Goal: Transaction & Acquisition: Purchase product/service

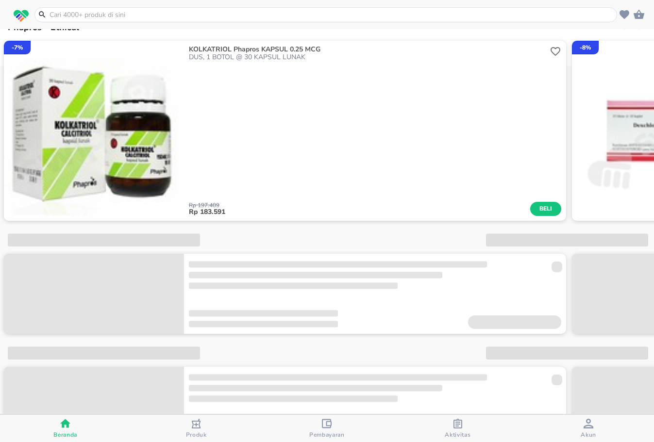
scroll to position [949, 0]
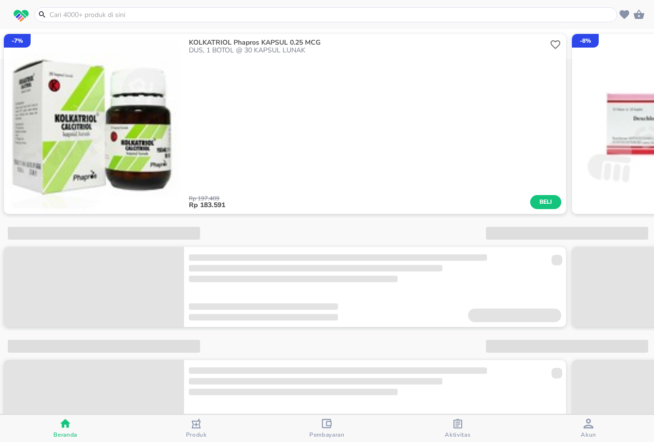
click at [282, 18] on input "text" at bounding box center [332, 15] width 566 height 10
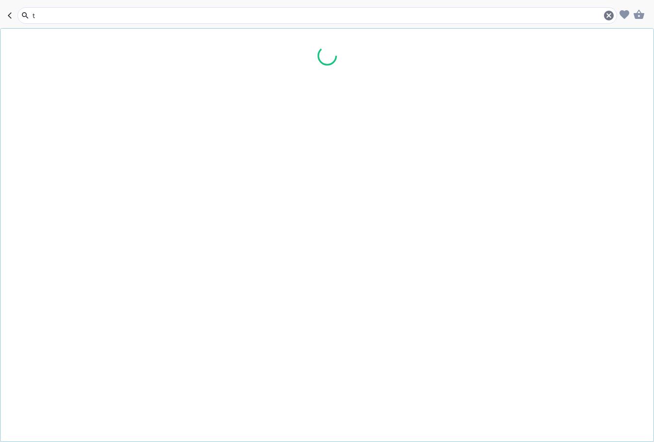
scroll to position [993, 0]
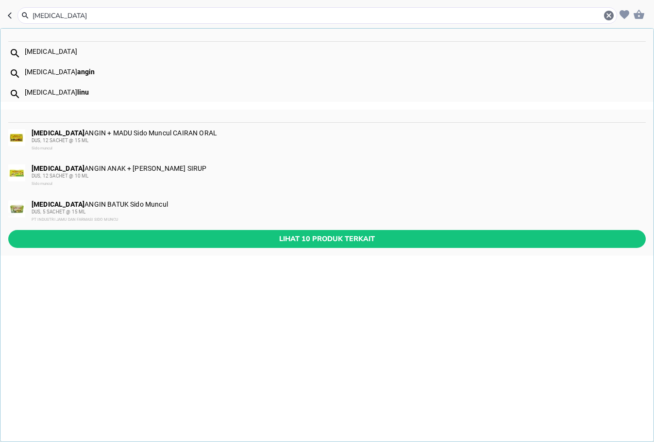
type input "[MEDICAL_DATA]"
click at [220, 138] on div "DUS, 12 SACHET @ 15 ML" at bounding box center [338, 141] width 613 height 8
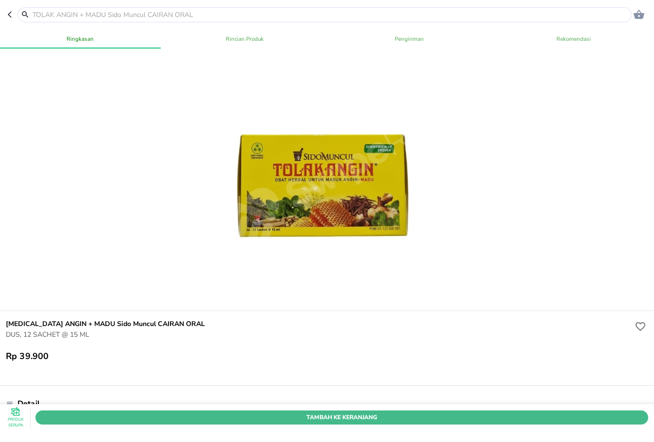
click at [350, 413] on span "Tambah Ke Keranjang" at bounding box center [342, 418] width 598 height 10
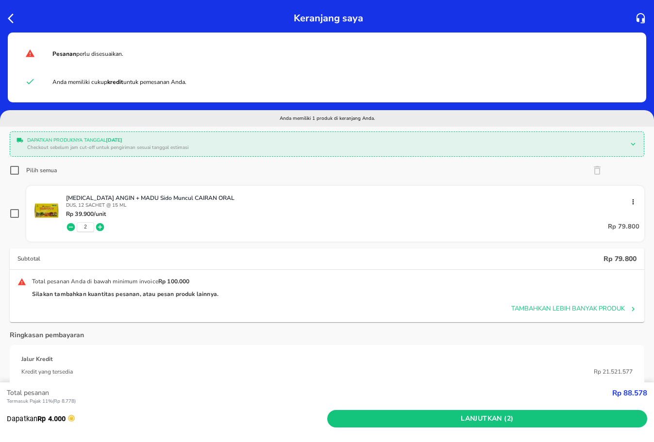
click at [98, 226] on icon "button" at bounding box center [100, 227] width 8 height 8
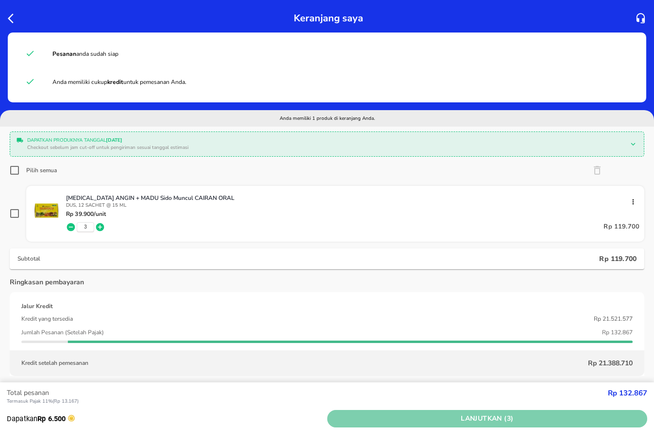
click at [416, 418] on span "Lanjutkan (3)" at bounding box center [487, 419] width 313 height 12
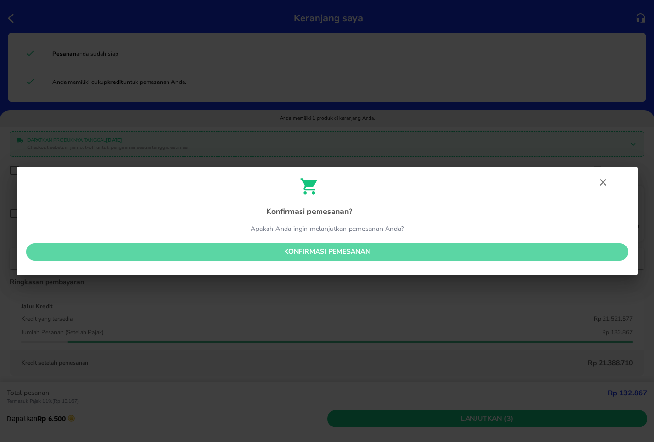
click at [402, 254] on span "Konfirmasi pemesanan" at bounding box center [327, 252] width 587 height 12
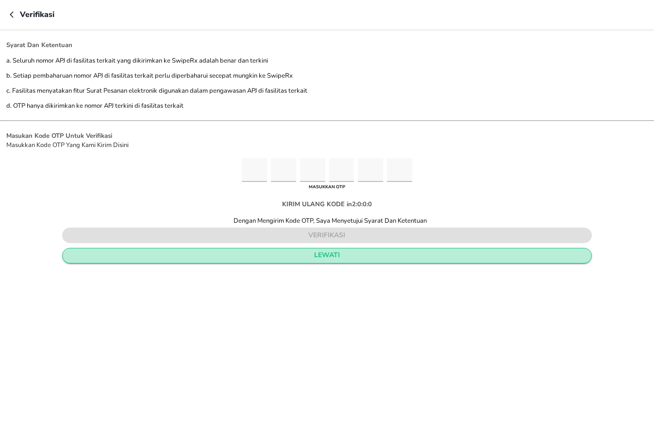
click at [374, 258] on span "lewati" at bounding box center [326, 256] width 513 height 12
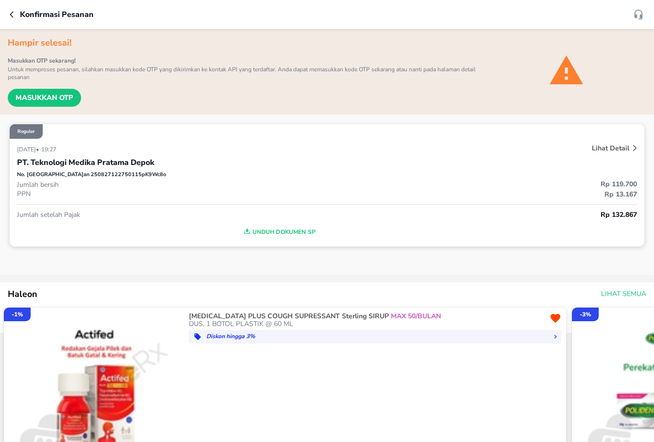
click at [111, 177] on p "No. Pesanan 250827122750115pK9Wc8o" at bounding box center [91, 175] width 149 height 8
copy p "250827122750115pK9Wc8o"
click at [601, 149] on p "Lihat Detail" at bounding box center [610, 148] width 37 height 9
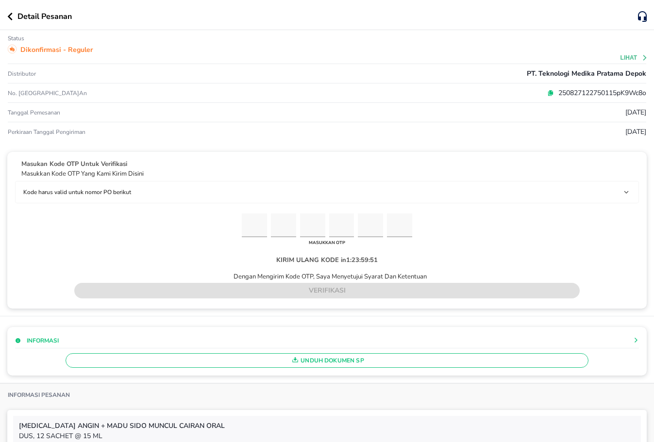
click at [539, 97] on div "250827122750115pK9Wc8o" at bounding box center [433, 93] width 426 height 10
click at [249, 222] on input "Please enter OTP character 1" at bounding box center [254, 226] width 25 height 24
paste input "9"
type input "9"
type input "7"
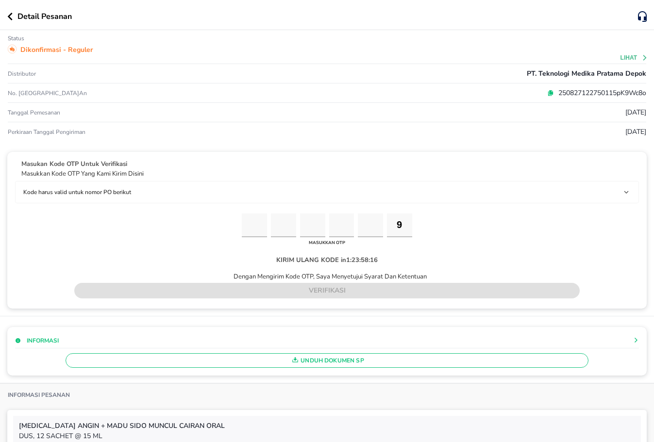
type input "7"
type input "5"
type input "2"
type input "4"
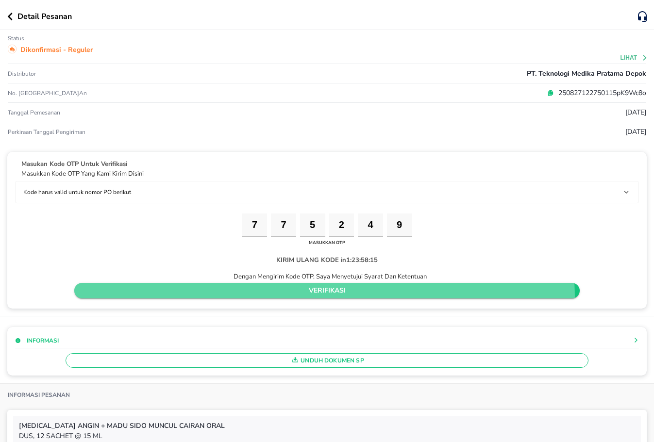
click at [318, 298] on button "verifikasi" at bounding box center [327, 291] width 506 height 16
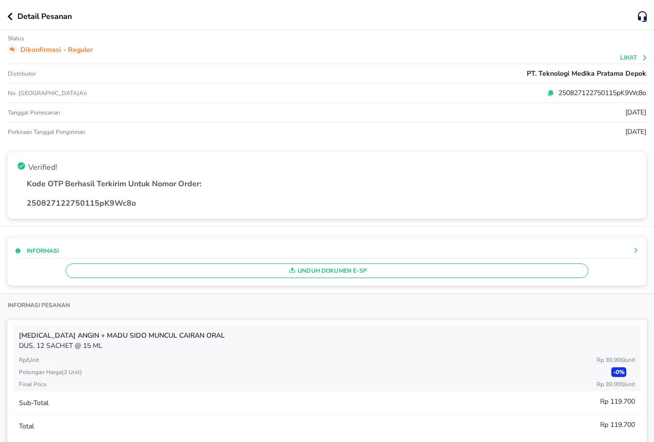
click at [9, 19] on icon "button" at bounding box center [9, 17] width 5 height 8
click at [11, 16] on div "Detail Pesanan Status Dikonfirmasi - Reguler Lihat Distributor PT. Teknologi Me…" at bounding box center [327, 221] width 654 height 442
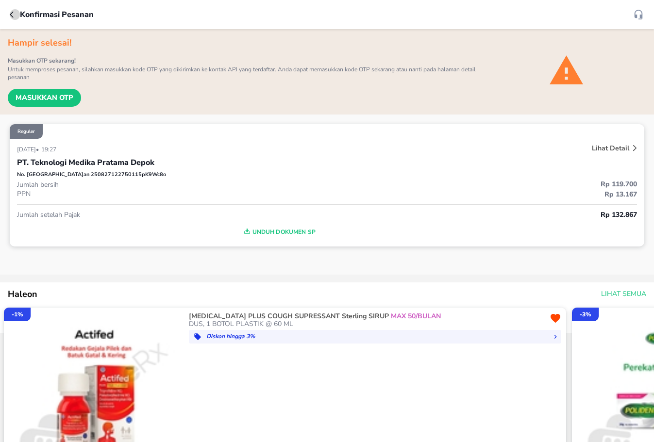
click at [13, 18] on icon "button" at bounding box center [14, 15] width 8 height 8
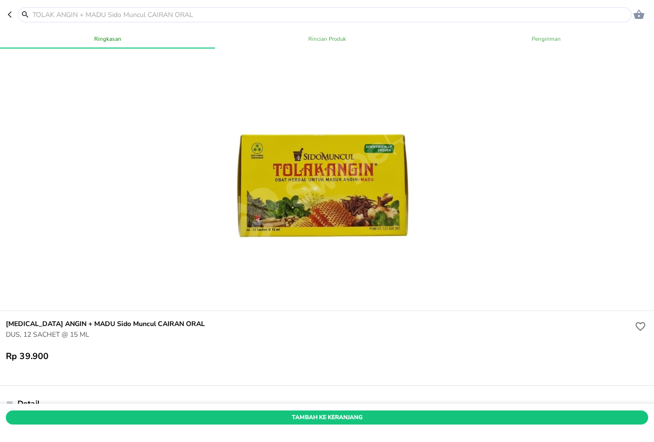
click at [11, 11] on icon "button" at bounding box center [12, 15] width 8 height 8
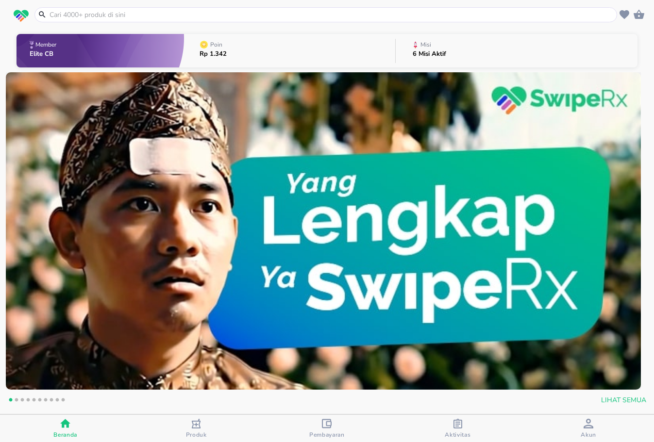
click at [205, 428] on div "Produk" at bounding box center [196, 429] width 21 height 20
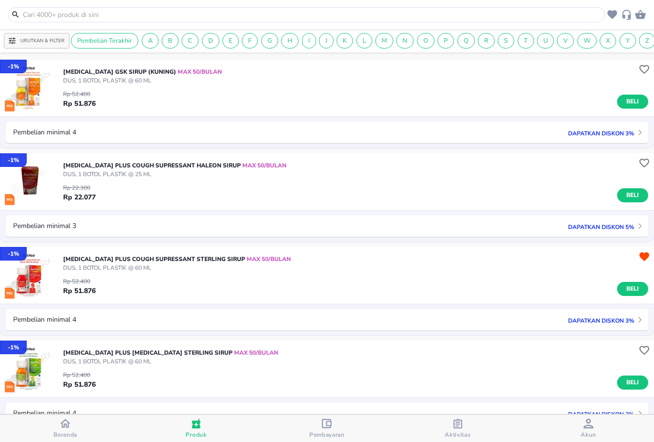
scroll to position [2172, 0]
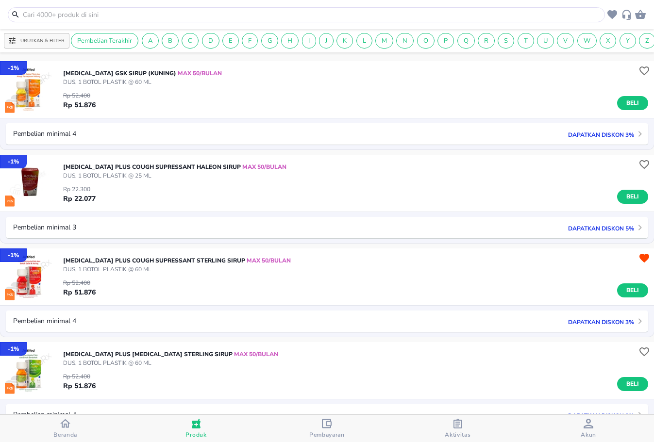
click at [631, 115] on div "[MEDICAL_DATA] GSK SIRUP (KUNING) MAX 50/BULAN DUS, 1 BOTOL PLASTIK @ 60 ML Rp …" at bounding box center [358, 89] width 591 height 51
click at [627, 108] on span "Beli" at bounding box center [633, 103] width 17 height 10
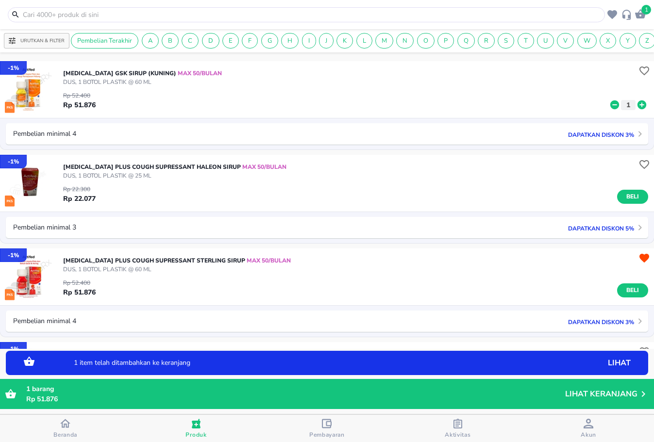
click at [638, 109] on icon at bounding box center [642, 105] width 9 height 9
click at [585, 394] on p "Lihat Keranjang" at bounding box center [601, 394] width 72 height 0
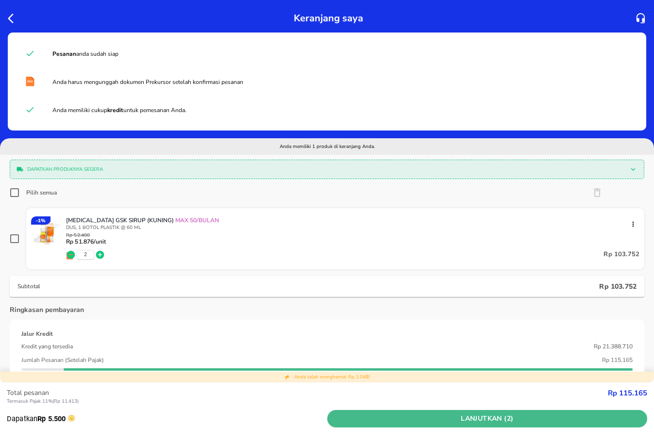
click at [509, 415] on span "Lanjutkan (2)" at bounding box center [487, 419] width 313 height 12
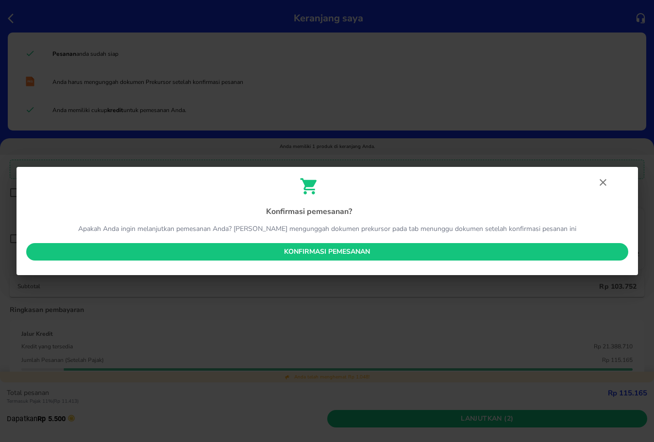
click at [350, 260] on button "Konfirmasi pemesanan" at bounding box center [327, 252] width 602 height 18
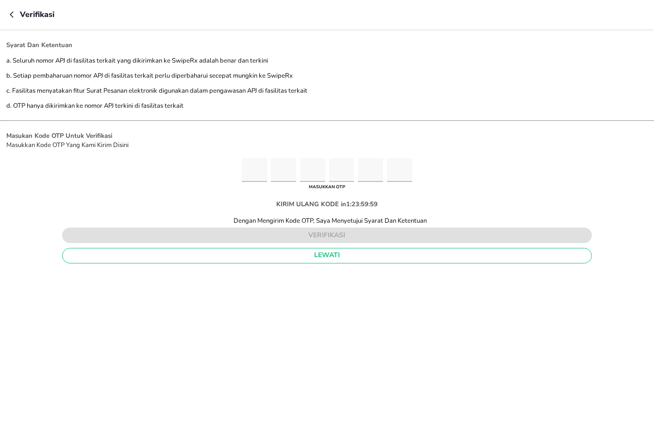
click at [360, 289] on div "Syarat Dan Ketentuan a. Seluruh nomor APJ di fasilitas terkait yang dikirimkan …" at bounding box center [327, 235] width 654 height 413
click at [286, 263] on button "lewati" at bounding box center [327, 256] width 530 height 16
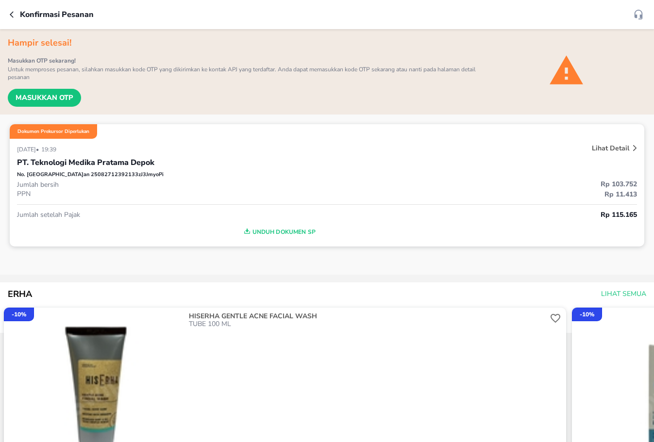
click at [612, 146] on p "Lihat Detail" at bounding box center [610, 148] width 37 height 9
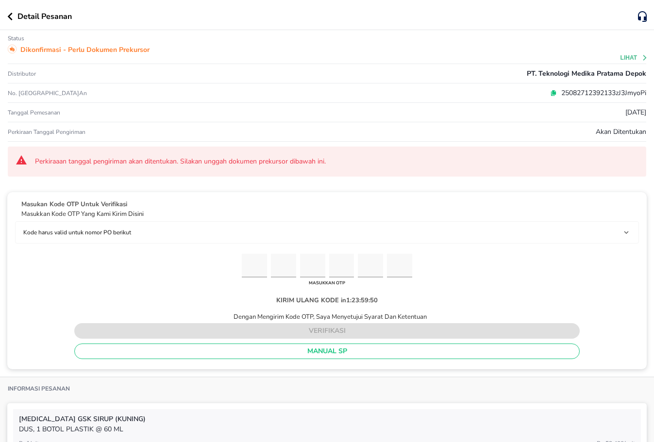
click at [552, 94] on icon at bounding box center [554, 92] width 4 height 4
click at [242, 259] on input "Please enter OTP character 1" at bounding box center [254, 266] width 25 height 24
paste input "7"
type input "7"
type input "8"
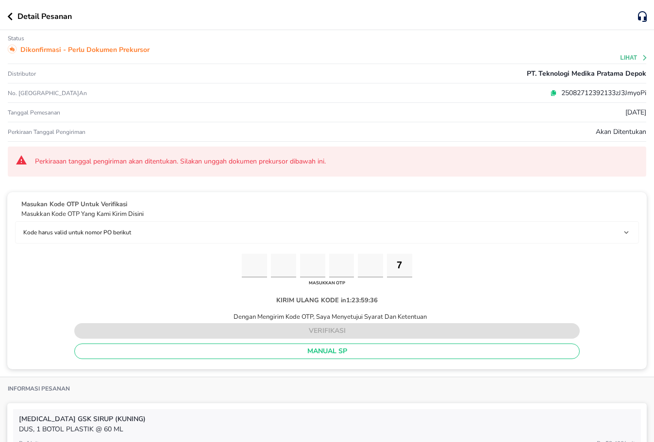
type input "9"
type input "0"
type input "8"
type input "6"
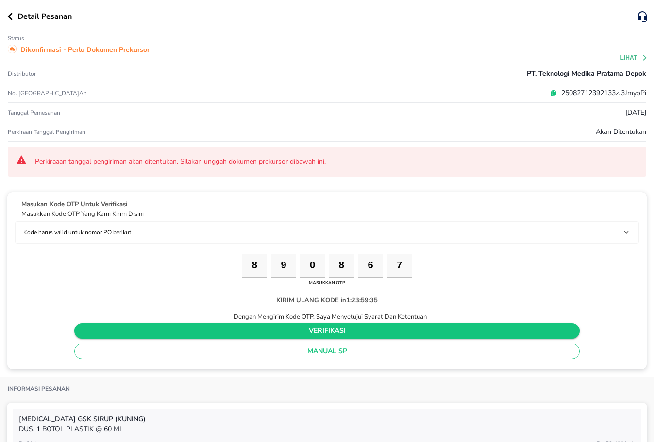
click at [248, 331] on span "verifikasi" at bounding box center [327, 331] width 490 height 12
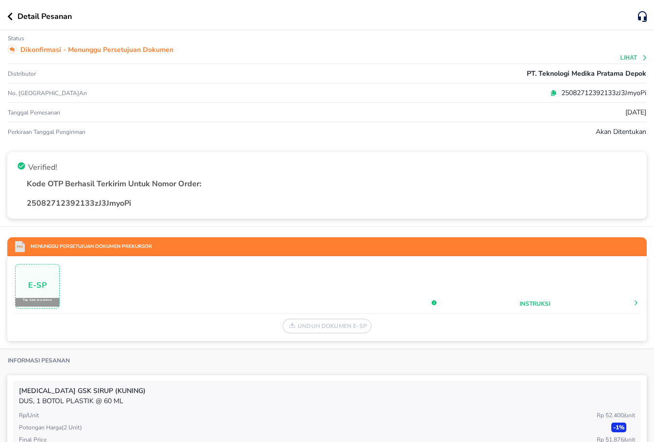
click at [543, 97] on div "25082712392133zJ3JmyoPi" at bounding box center [433, 93] width 426 height 10
click at [552, 93] on icon at bounding box center [554, 92] width 4 height 4
